Goal: Transaction & Acquisition: Purchase product/service

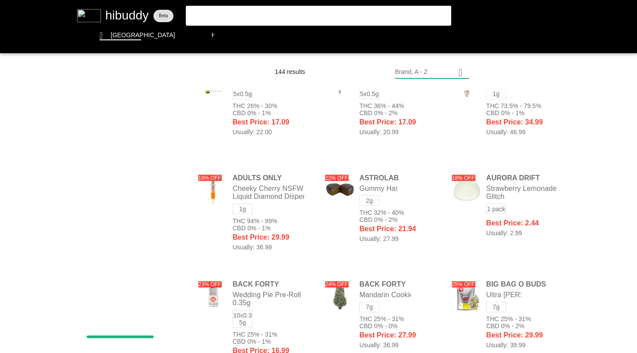
click at [278, 127] on flt-glass-pane at bounding box center [318, 176] width 637 height 353
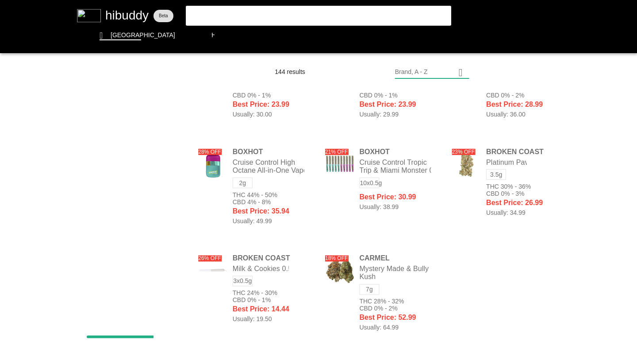
click at [426, 72] on flt-glass-pane at bounding box center [318, 176] width 637 height 353
click at [413, 219] on flt-glass-pane at bounding box center [318, 176] width 637 height 353
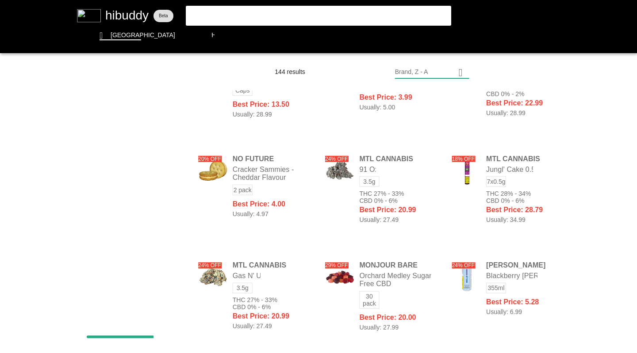
click at [373, 193] on flt-glass-pane at bounding box center [318, 176] width 637 height 353
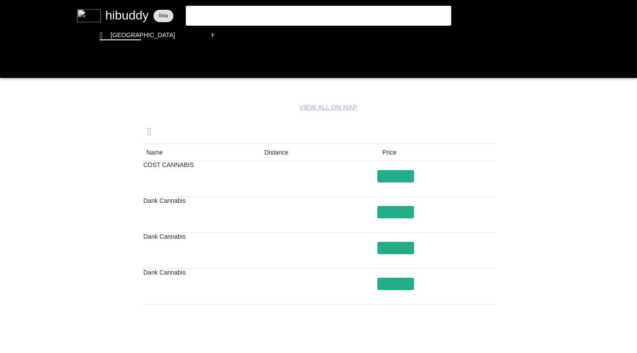
click at [10, 69] on flt-glass-pane at bounding box center [318, 176] width 637 height 353
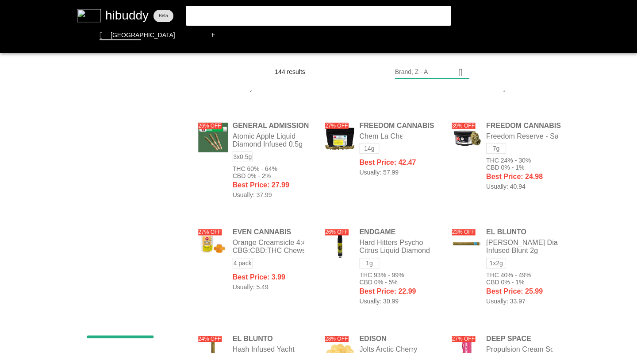
click at [230, 35] on flt-glass-pane at bounding box center [318, 176] width 637 height 353
